Goal: Transaction & Acquisition: Purchase product/service

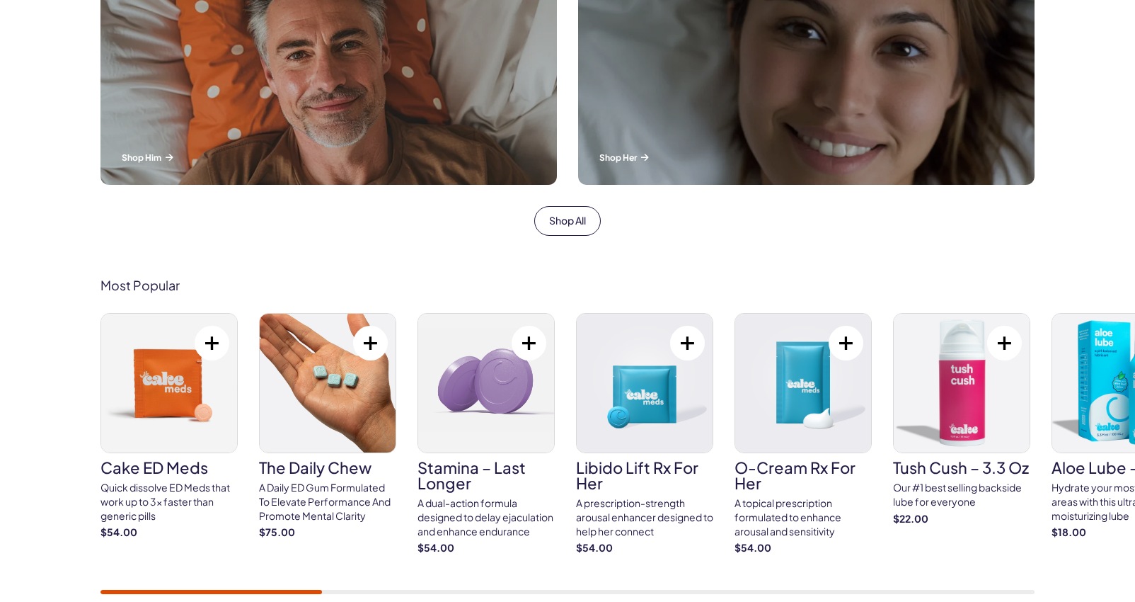
scroll to position [609, 0]
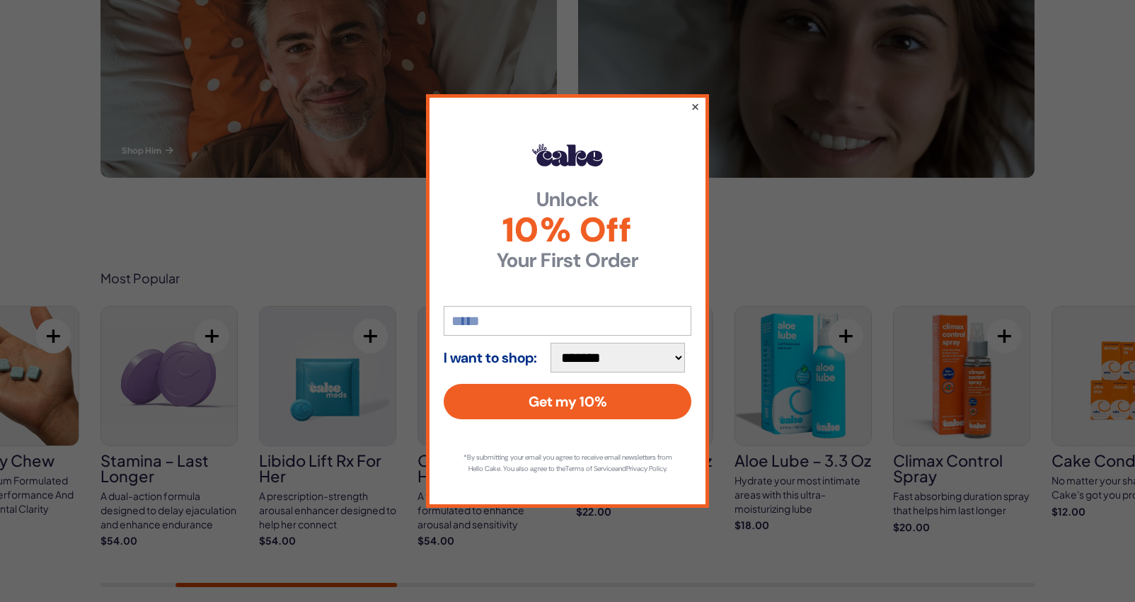
click at [691, 98] on button "×" at bounding box center [695, 106] width 9 height 17
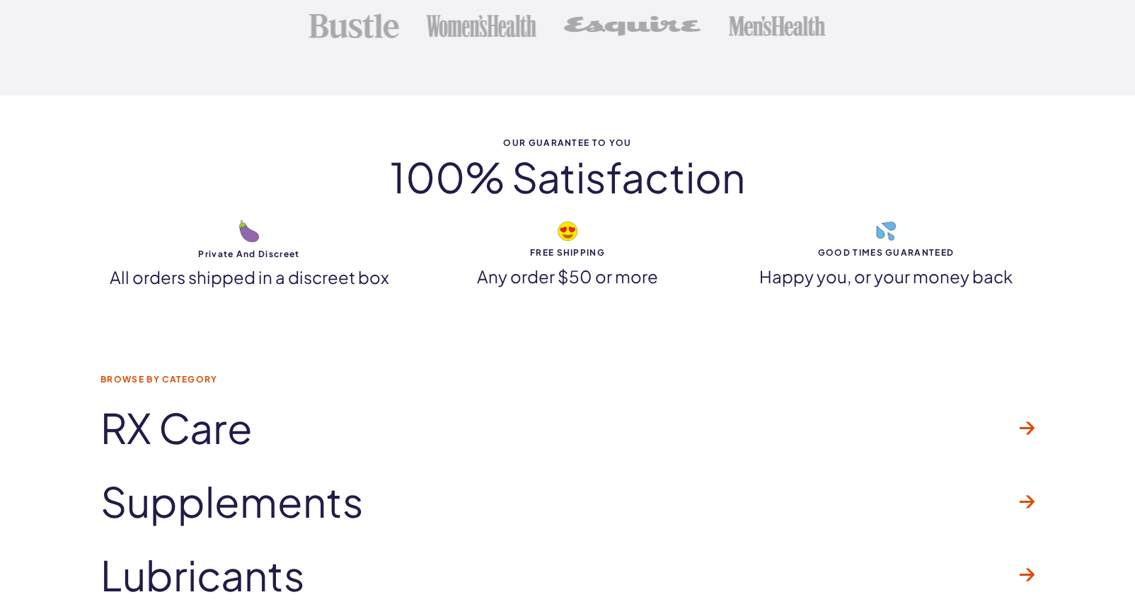
scroll to position [3936, 0]
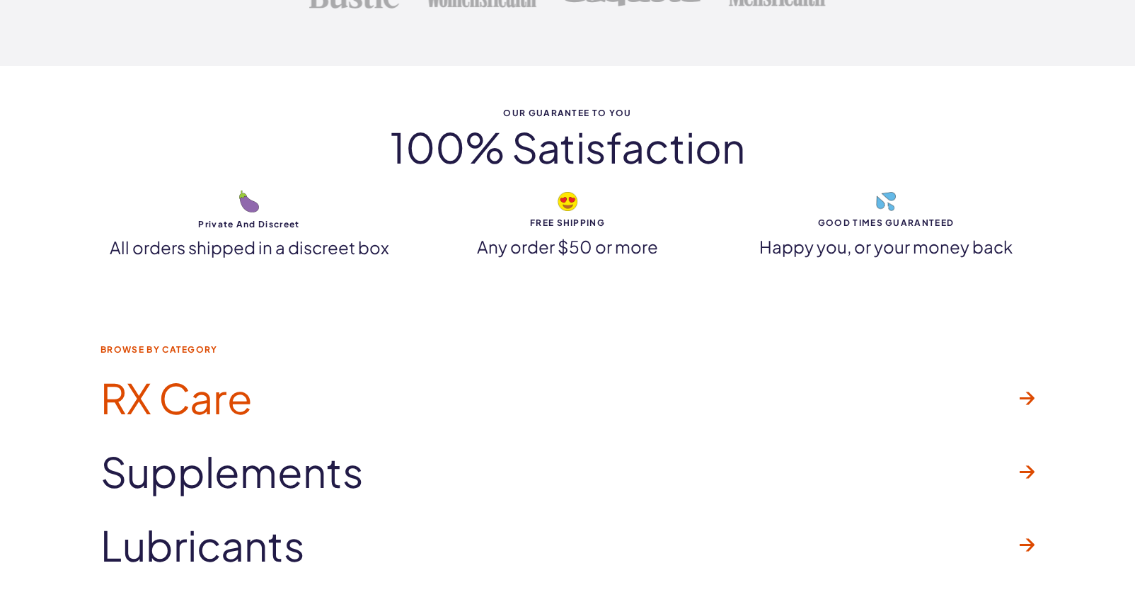
click at [1019, 397] on link "RX Care" at bounding box center [567, 398] width 934 height 74
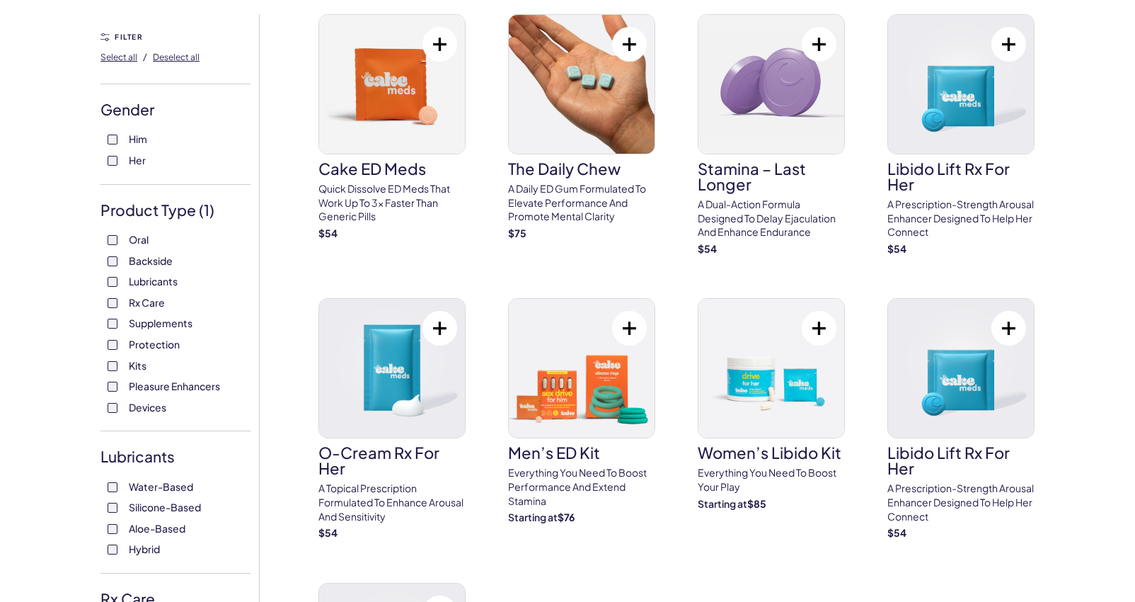
scroll to position [116, 0]
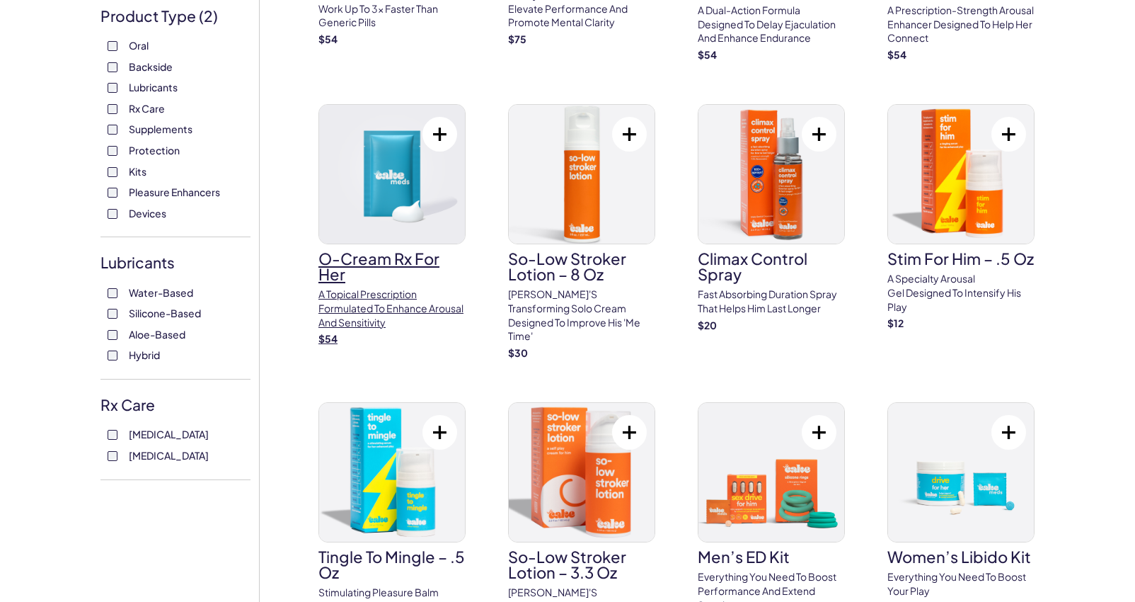
scroll to position [176, 0]
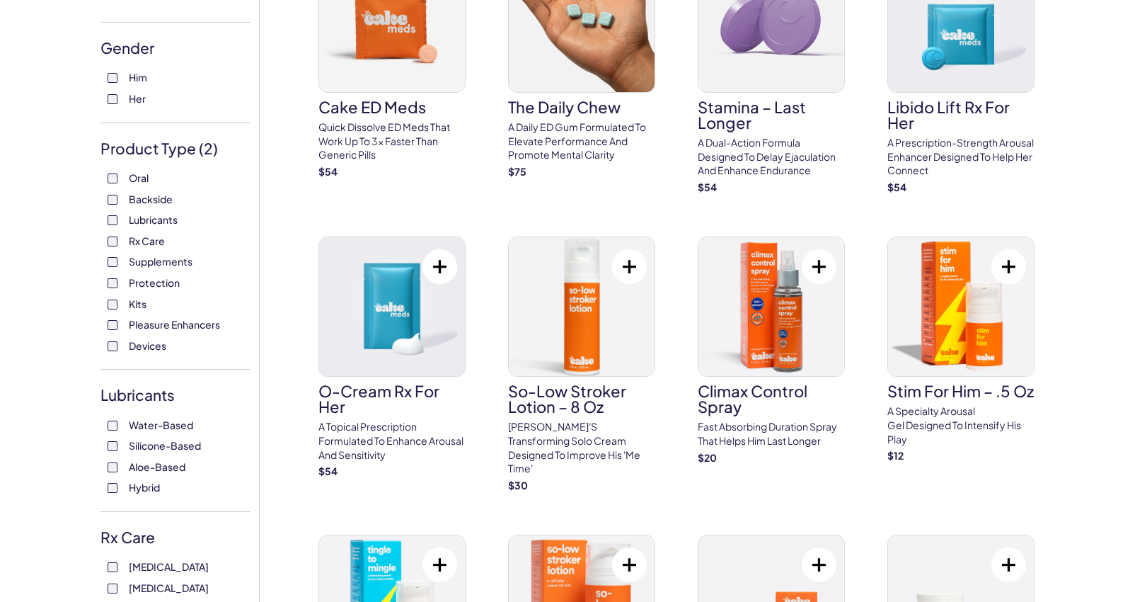
click at [149, 350] on span "Devices" at bounding box center [148, 345] width 38 height 18
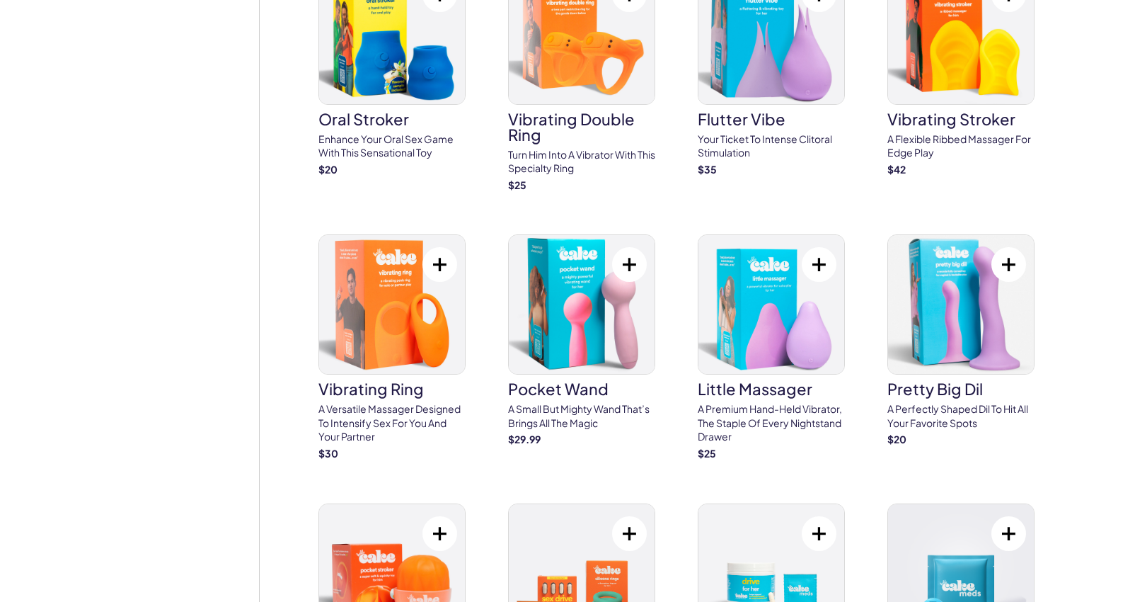
scroll to position [1267, 0]
